Goal: Information Seeking & Learning: Learn about a topic

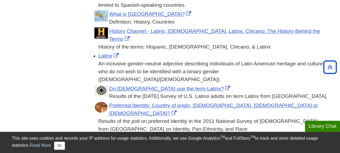
scroll to position [379, 0]
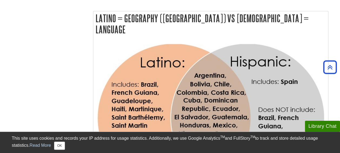
drag, startPoint x: 204, startPoint y: 84, endPoint x: 89, endPoint y: 59, distance: 117.2
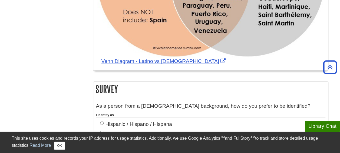
scroll to position [514, 0]
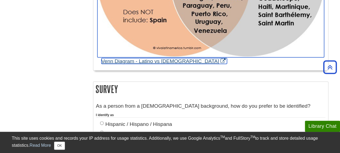
click at [151, 58] on link "Venn Diagram - Latino vs [DEMOGRAPHIC_DATA]" at bounding box center [164, 61] width 126 height 6
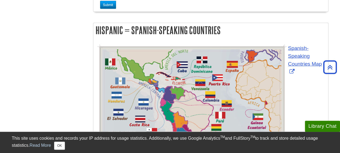
scroll to position [703, 0]
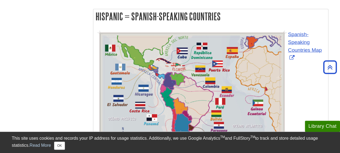
drag, startPoint x: 59, startPoint y: 81, endPoint x: 54, endPoint y: 82, distance: 5.2
drag, startPoint x: 54, startPoint y: 82, endPoint x: 11, endPoint y: 35, distance: 64.2
click at [11, 35] on div "Menu Identity Terms Some Identity Definitions Latino = Geography (Latin America…" at bounding box center [170, 31] width 325 height 1349
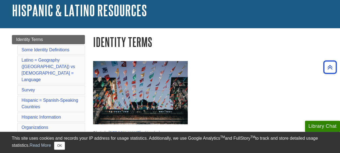
scroll to position [0, 0]
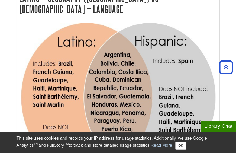
scroll to position [568, 0]
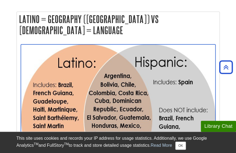
drag, startPoint x: 103, startPoint y: 61, endPoint x: 77, endPoint y: 47, distance: 30.4
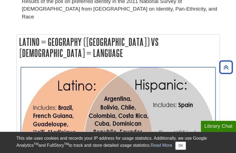
scroll to position [514, 0]
